Goal: Navigation & Orientation: Find specific page/section

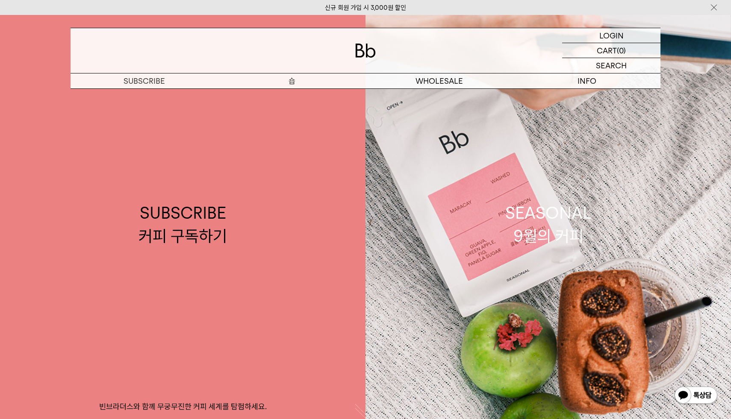
scroll to position [1442, 0]
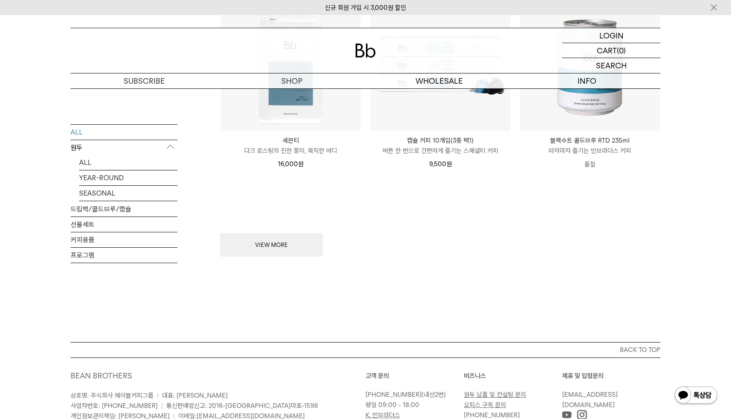
scroll to position [1215, 0]
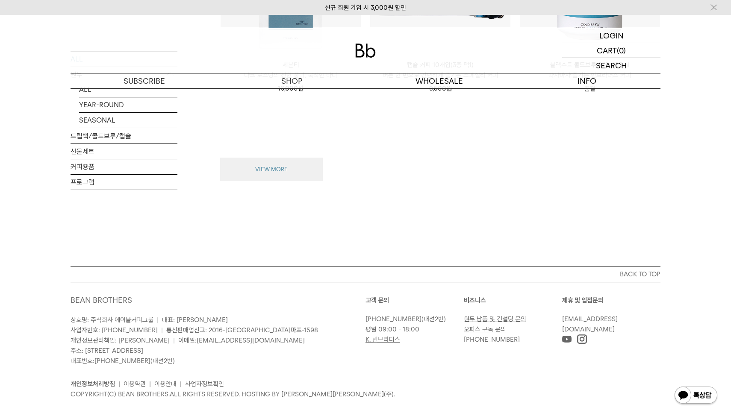
click at [315, 165] on button "VIEW MORE" at bounding box center [271, 170] width 103 height 24
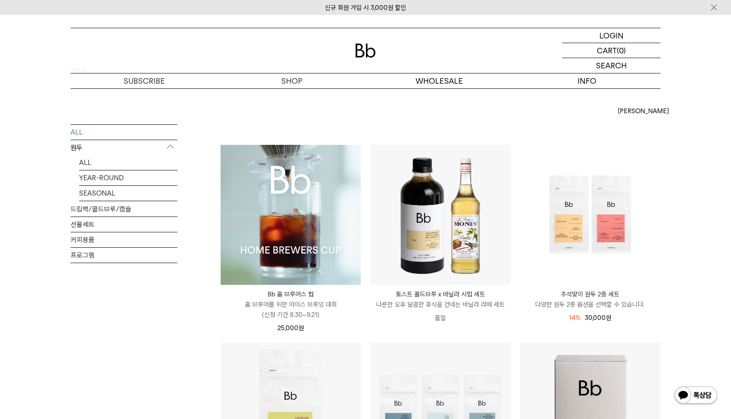
scroll to position [0, 0]
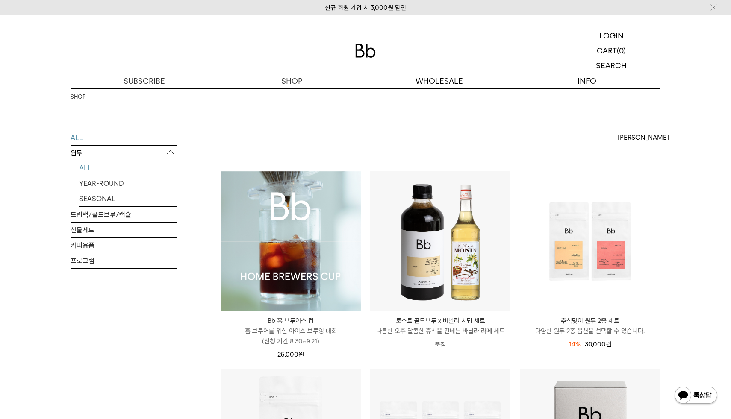
click at [87, 169] on link "ALL" at bounding box center [128, 168] width 98 height 15
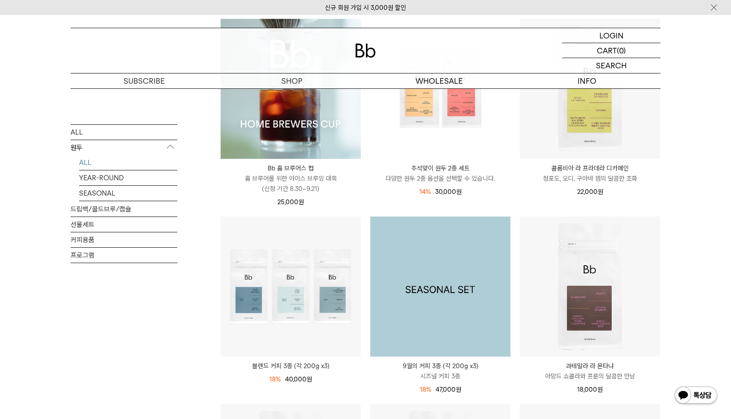
scroll to position [153, 0]
